Goal: Find specific page/section: Find specific page/section

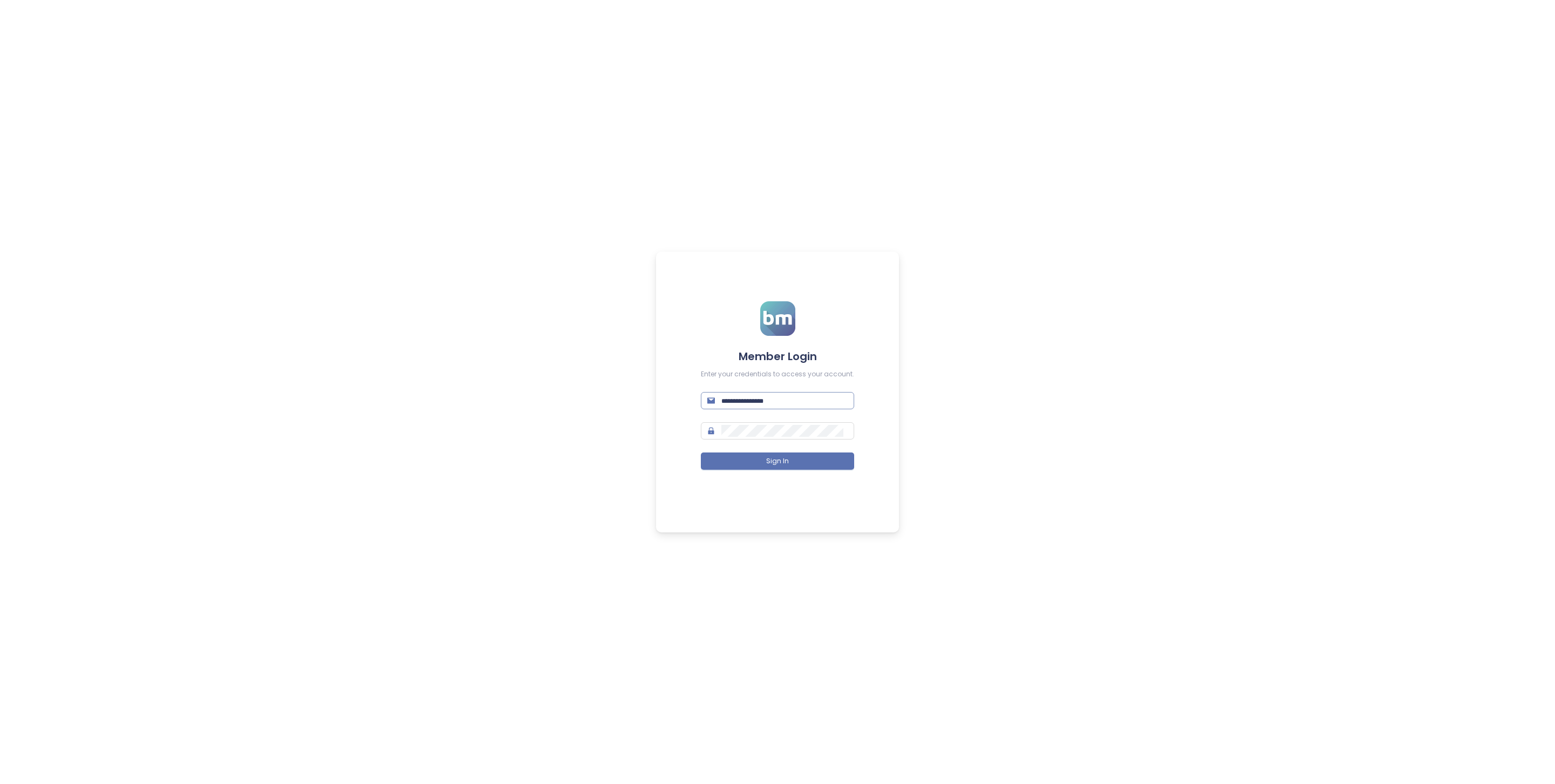
click at [744, 399] on input "text" at bounding box center [784, 401] width 126 height 12
click at [745, 404] on input "text" at bounding box center [784, 401] width 126 height 12
type input "**********"
click at [790, 459] on button "Sign In" at bounding box center [778, 461] width 153 height 18
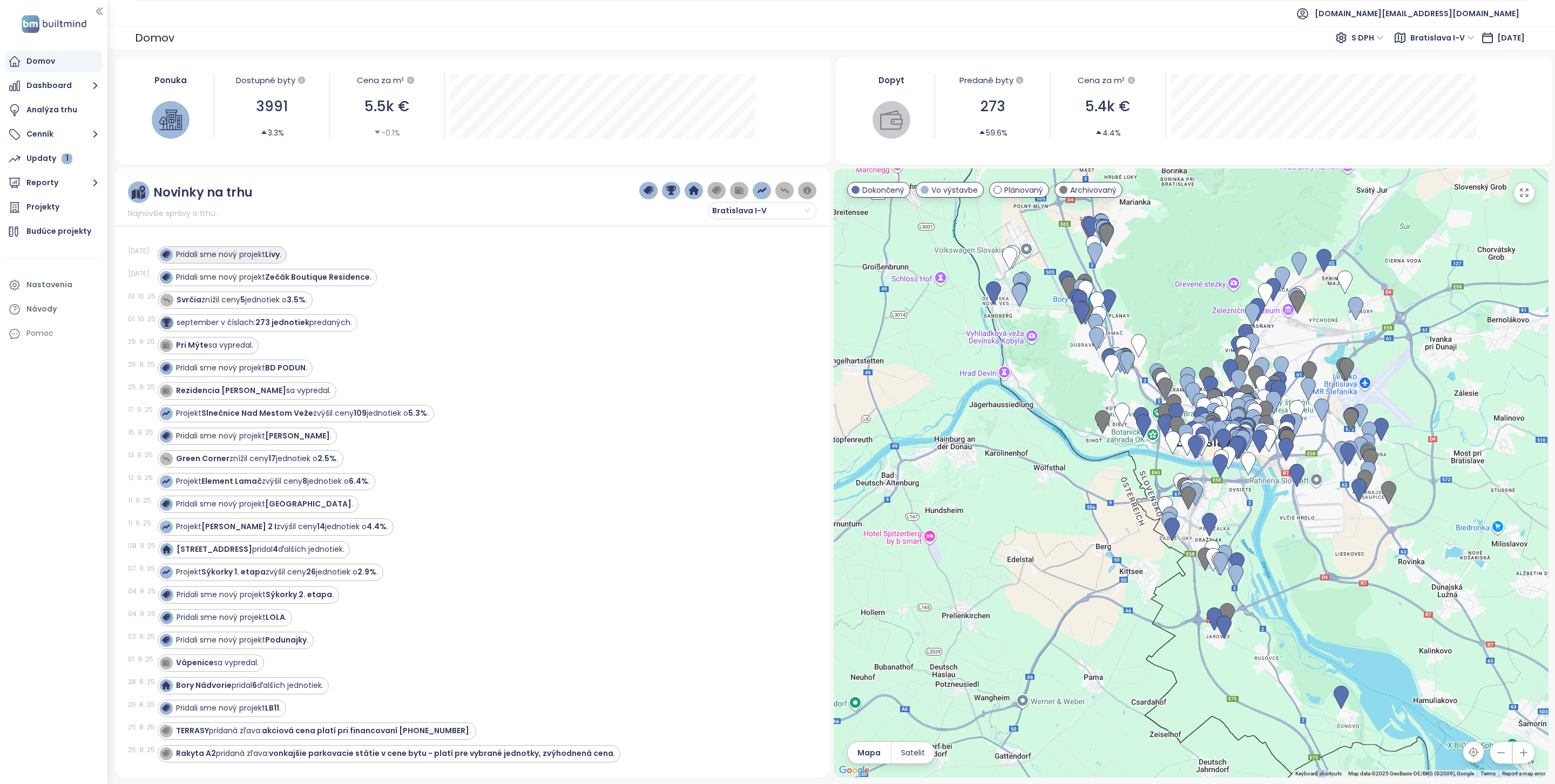
click at [260, 258] on div "Pridali sme nový projekt Livy ." at bounding box center [229, 254] width 105 height 11
click at [279, 255] on strong "Livy" at bounding box center [272, 254] width 14 height 11
click at [80, 211] on div "Projekty" at bounding box center [54, 208] width 97 height 22
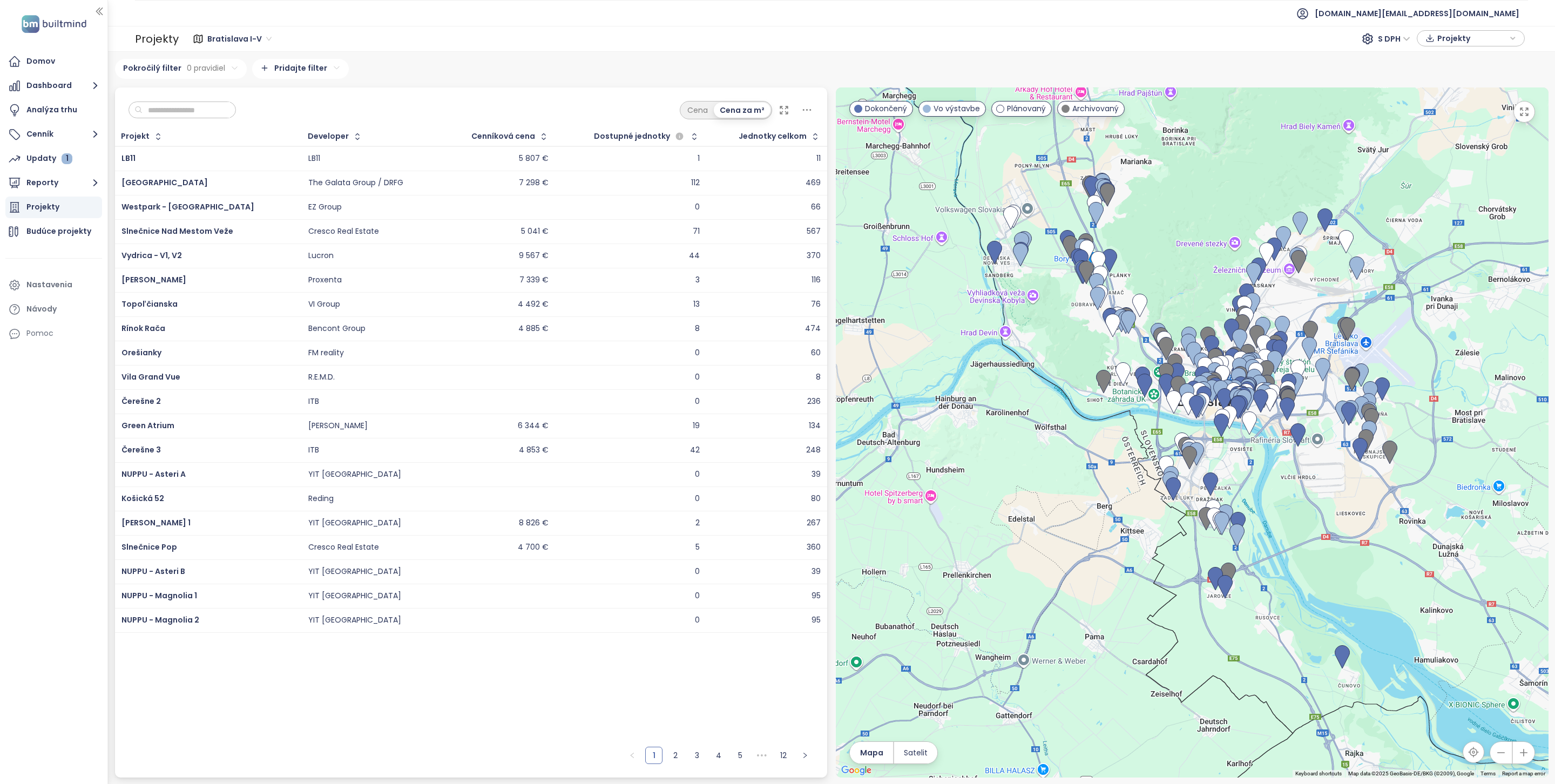
click at [203, 110] on input "text" at bounding box center [186, 110] width 88 height 16
type input "*"
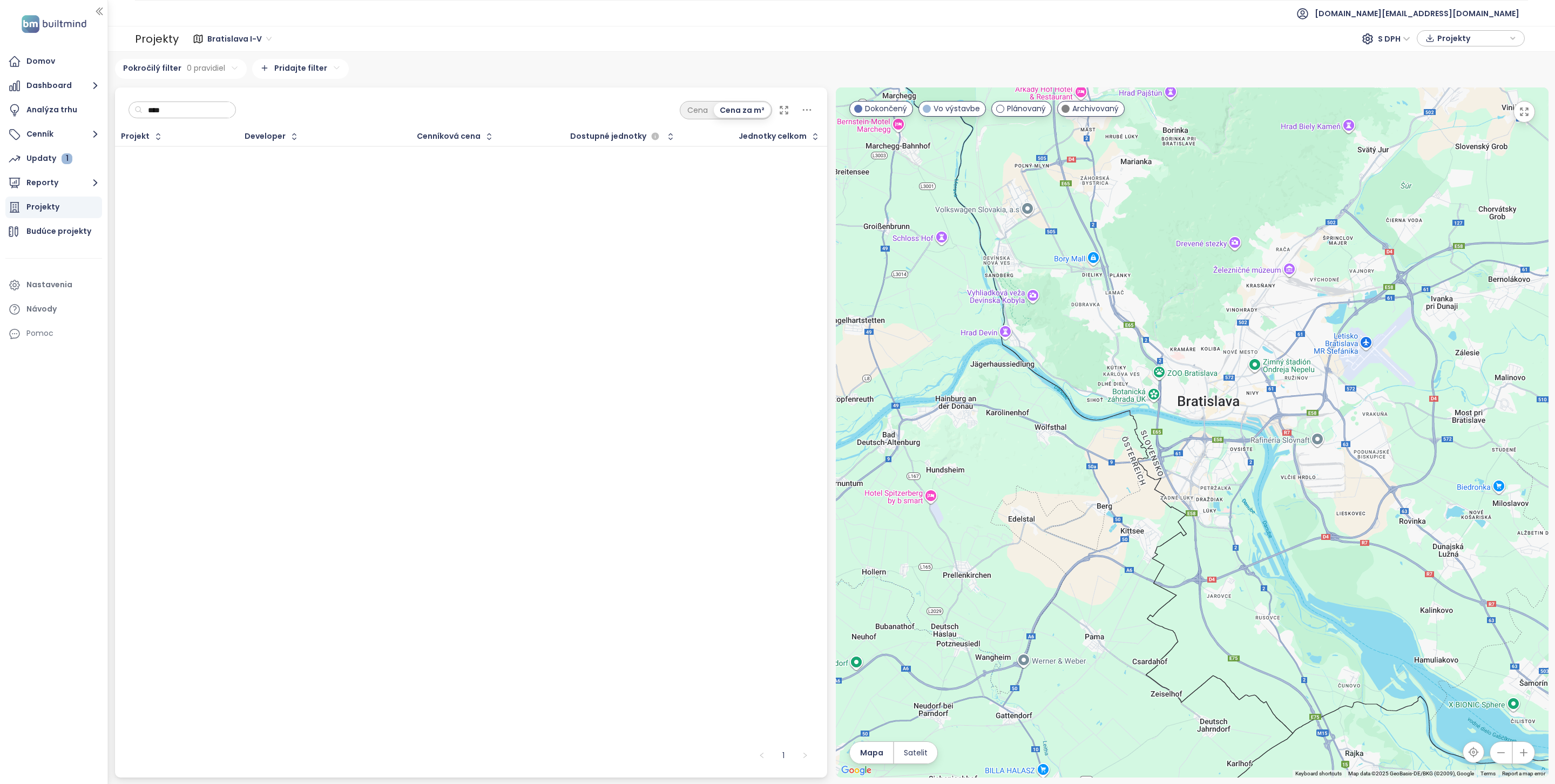
type input "****"
click at [27, 64] on div "Domov" at bounding box center [40, 61] width 28 height 13
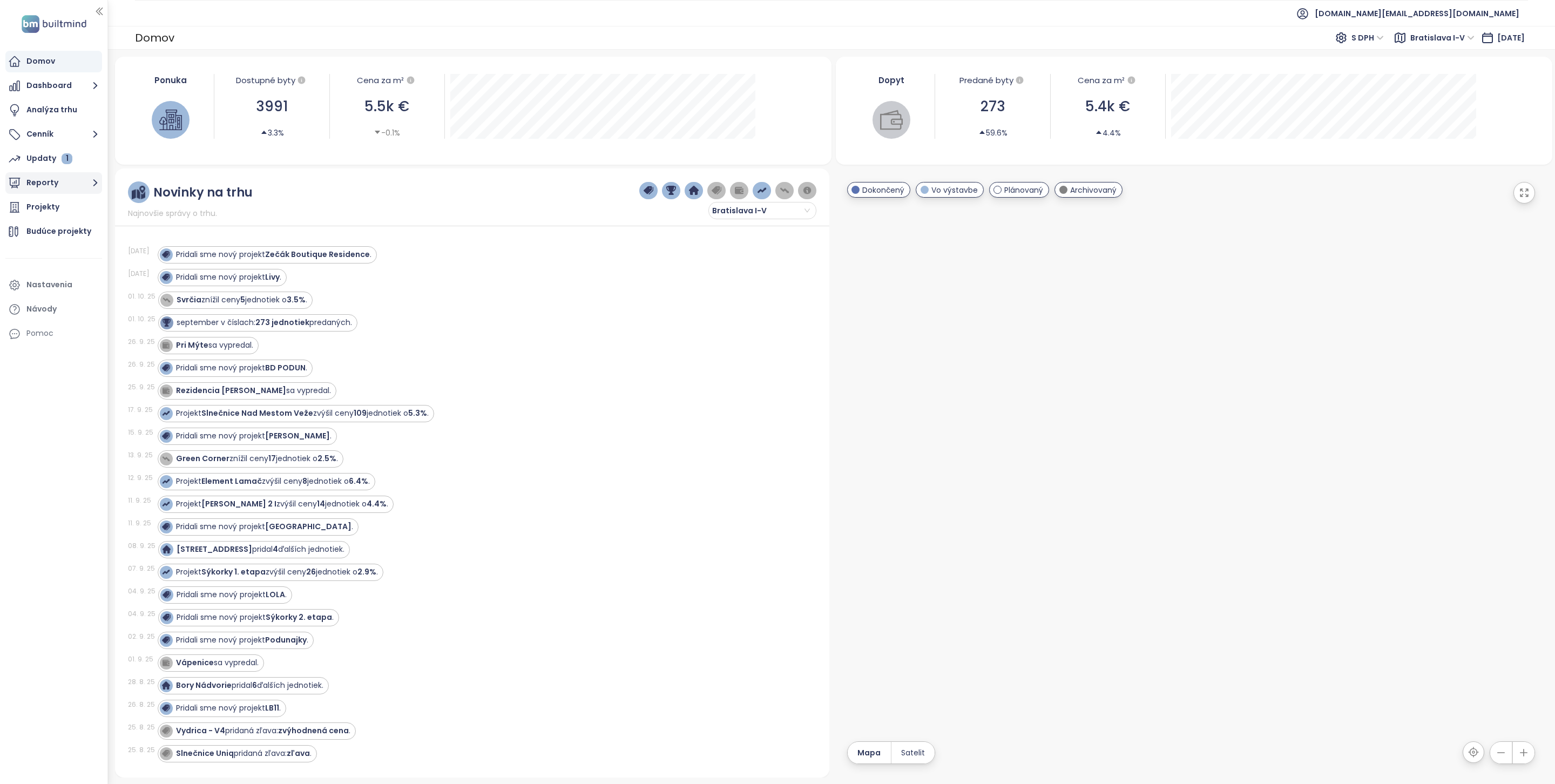
click at [53, 179] on button "Reporty" at bounding box center [54, 183] width 97 height 22
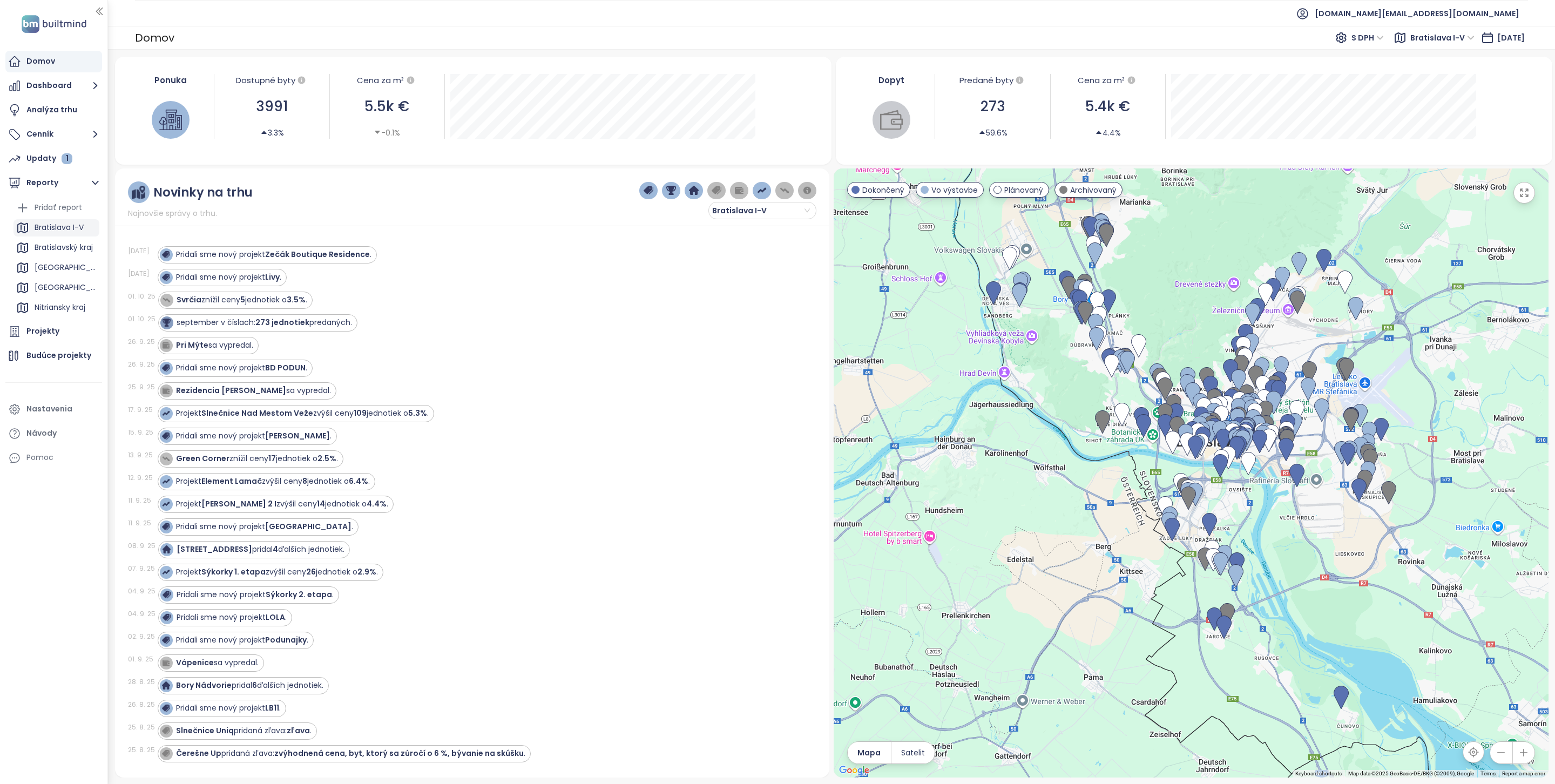
click at [55, 228] on div "Bratislava I-V" at bounding box center [59, 228] width 49 height 13
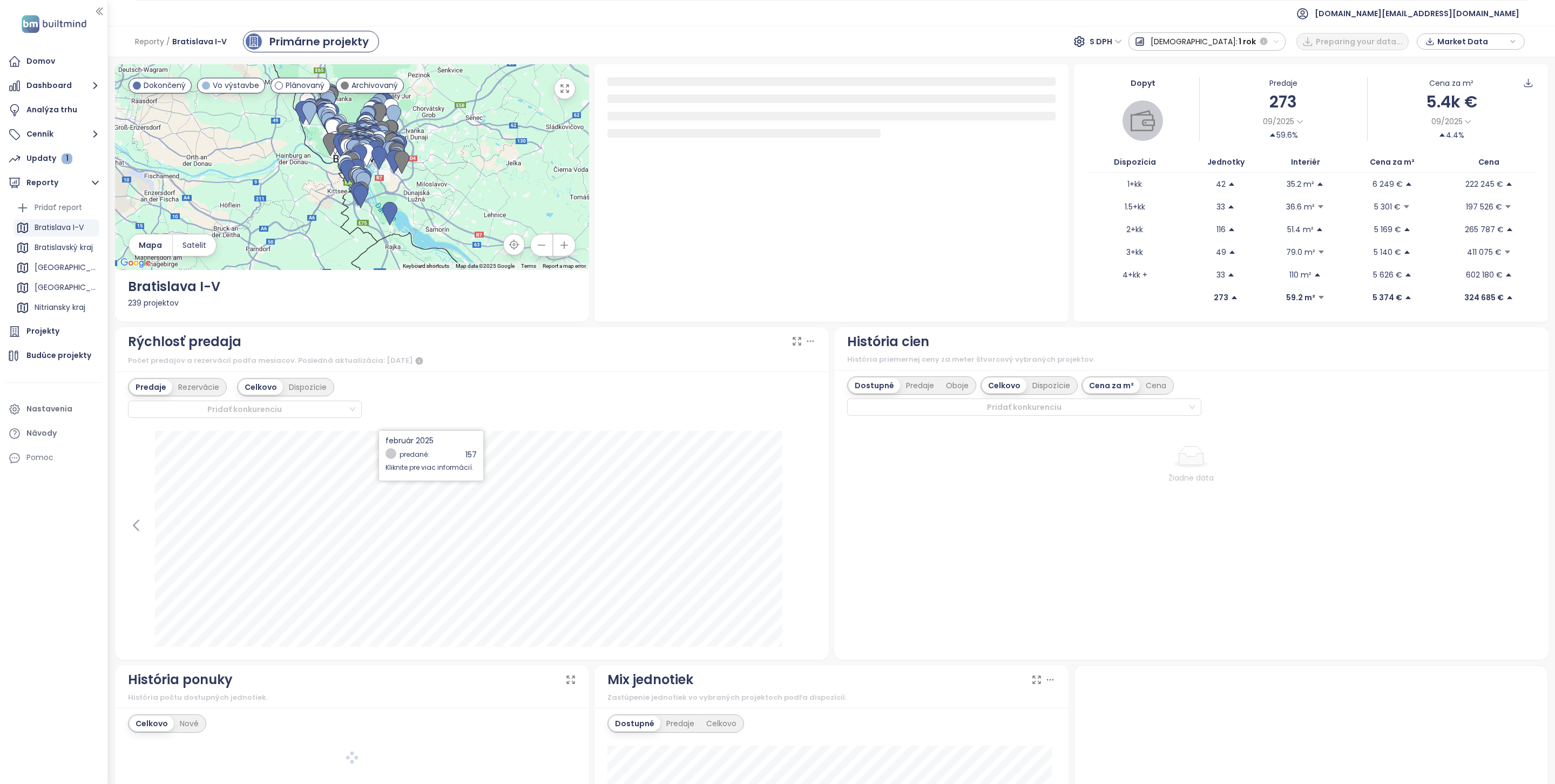
scroll to position [196, 0]
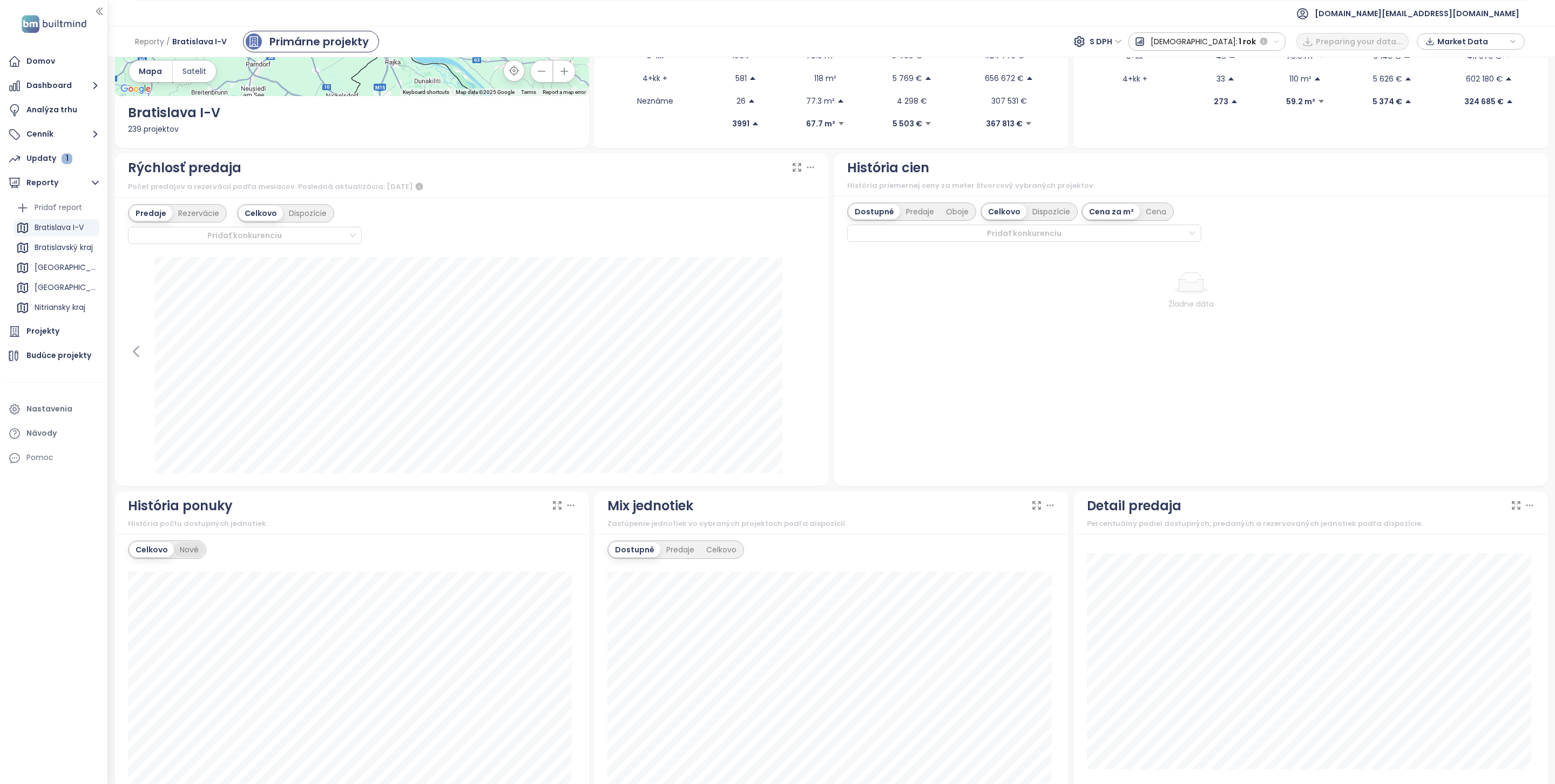
click at [197, 549] on div "Nové" at bounding box center [189, 549] width 31 height 15
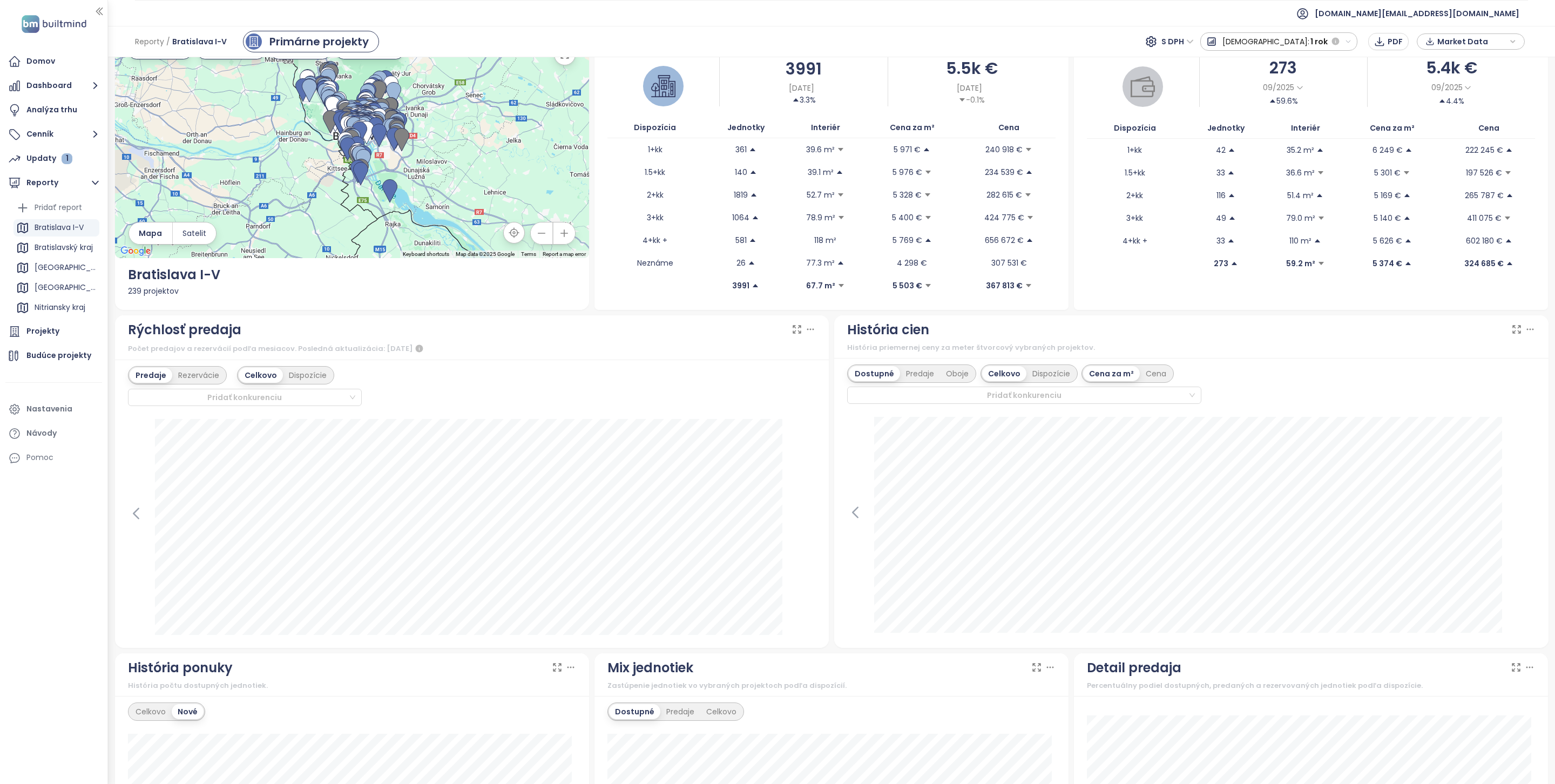
scroll to position [8, 0]
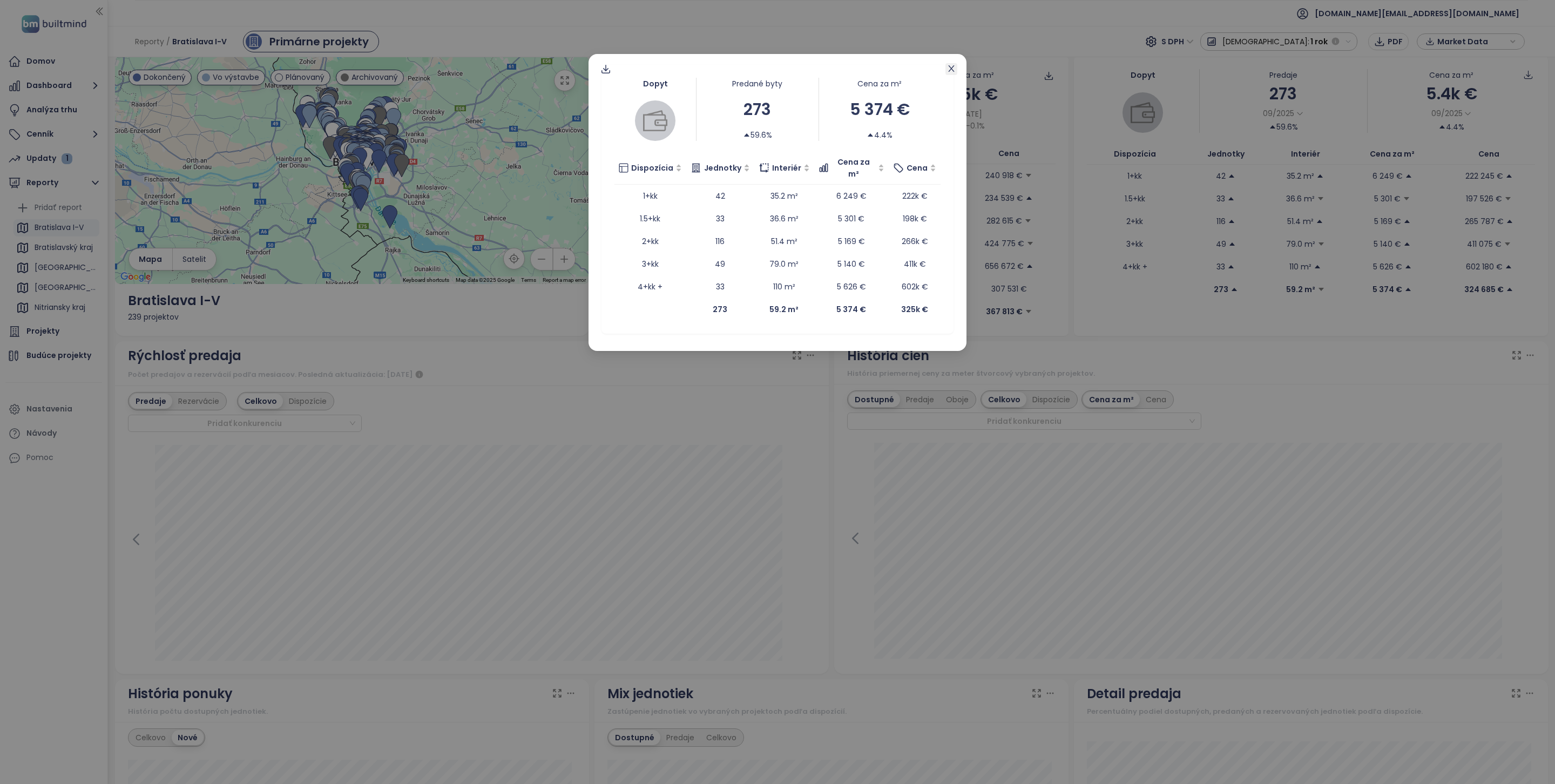
click at [953, 70] on icon "close" at bounding box center [951, 68] width 6 height 7
